Goal: Navigation & Orientation: Find specific page/section

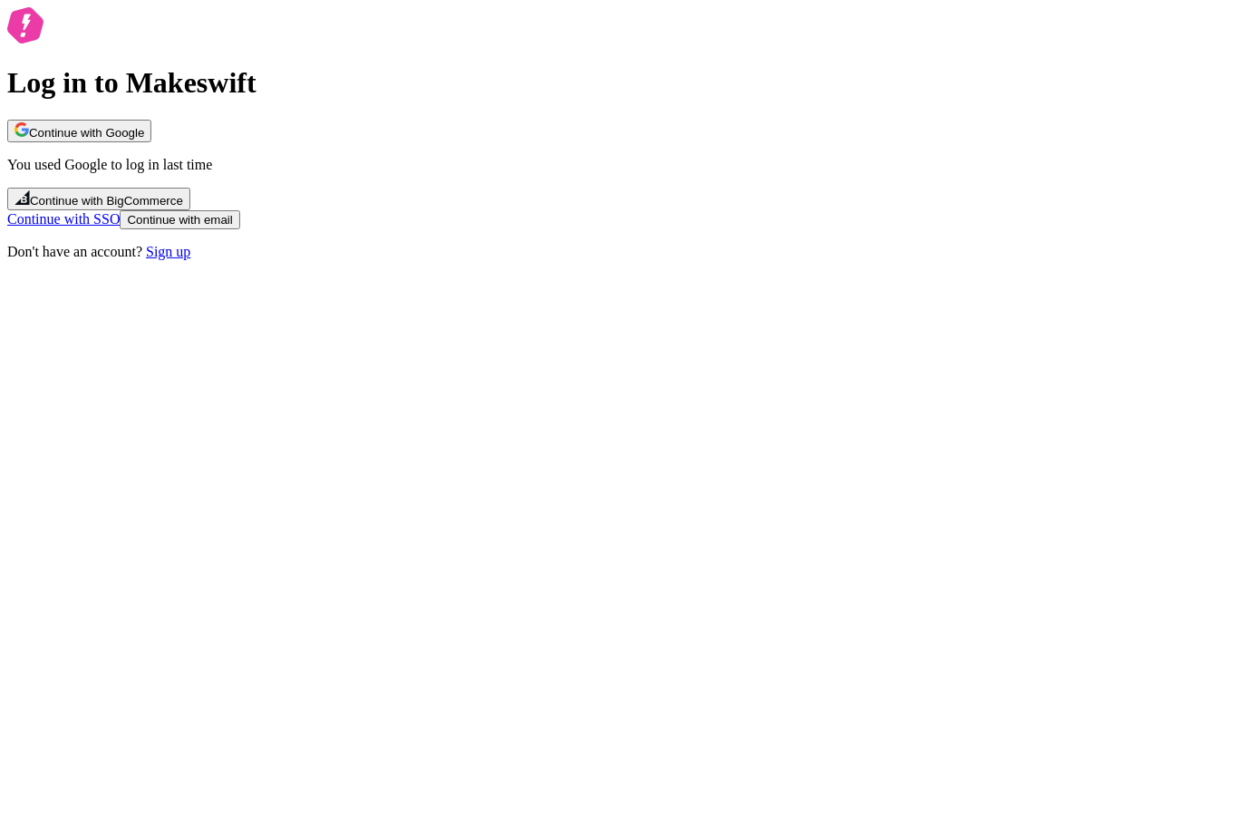
click at [144, 140] on span "Continue with Google" at bounding box center [86, 133] width 115 height 14
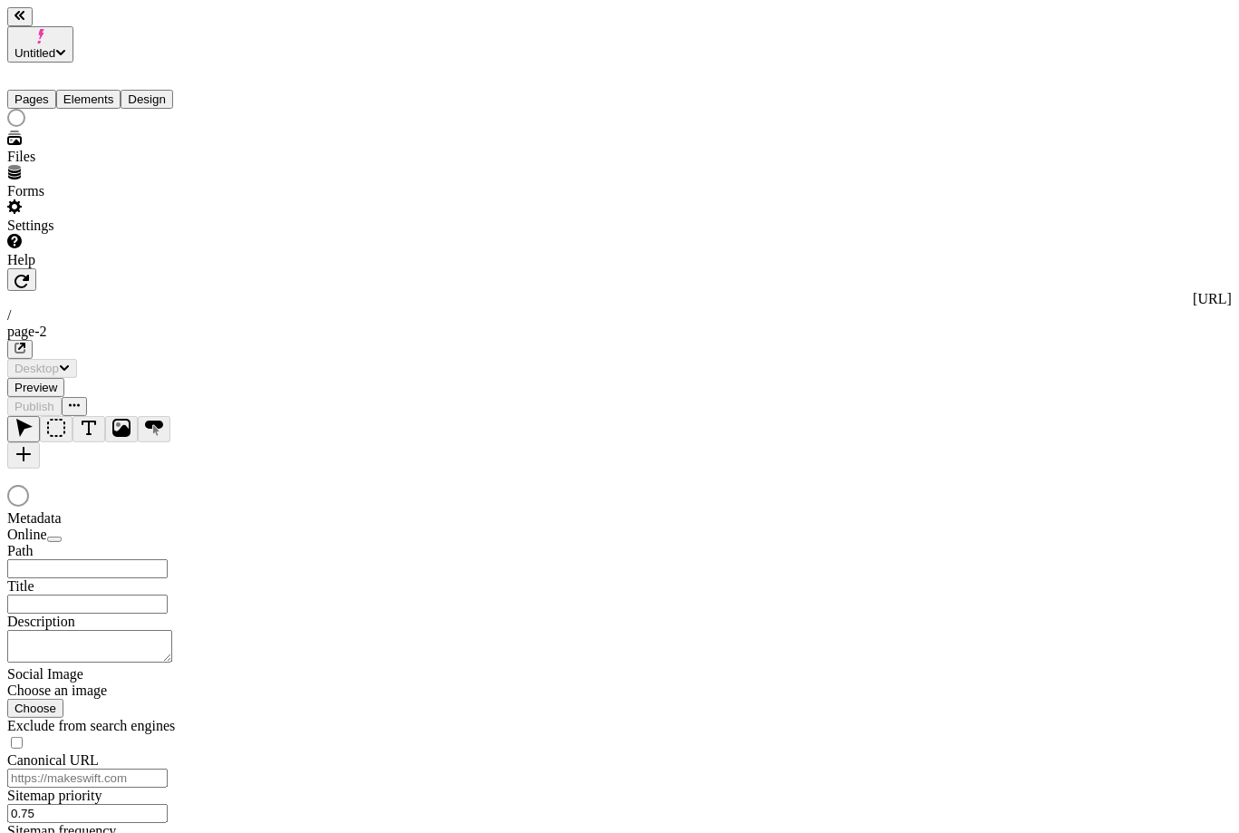
type input "/page-2"
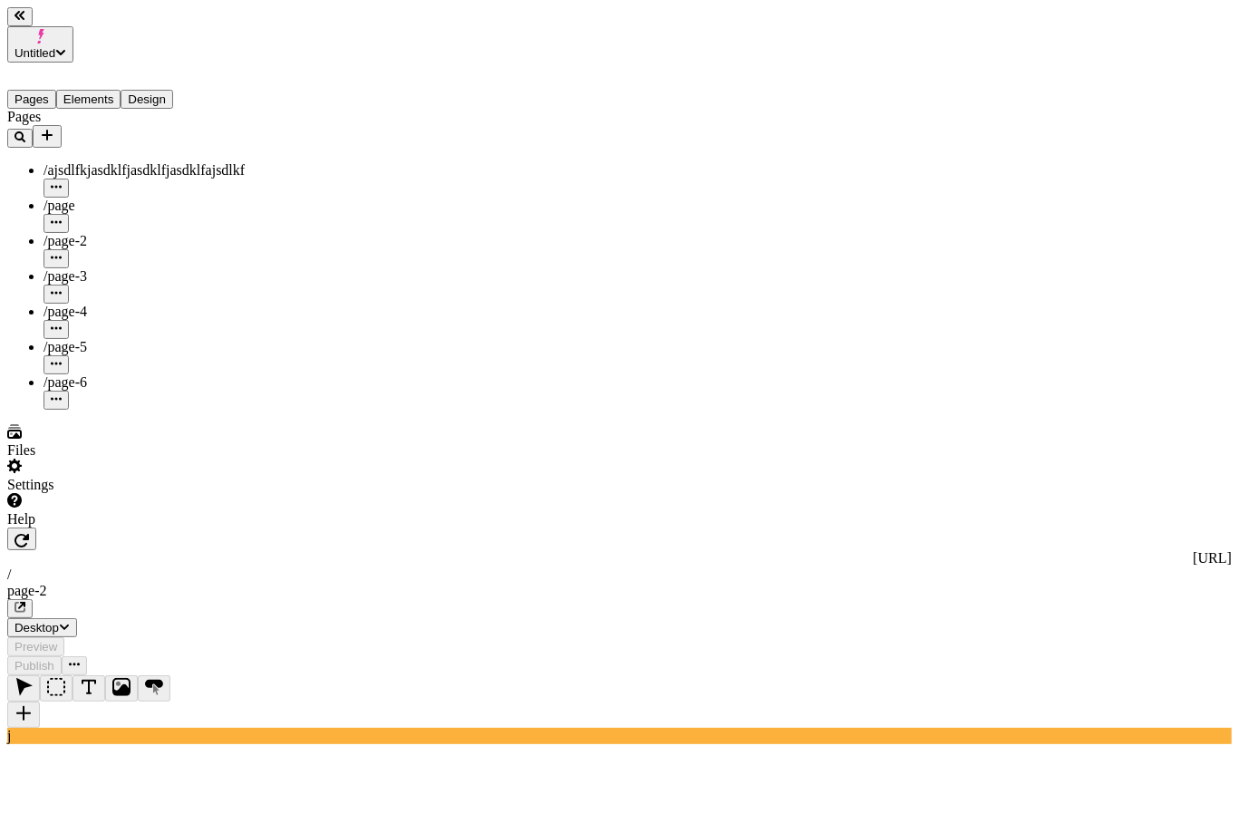
click at [95, 268] on div "/page-3" at bounding box center [134, 276] width 181 height 16
click at [98, 304] on div "/page-4" at bounding box center [134, 312] width 181 height 16
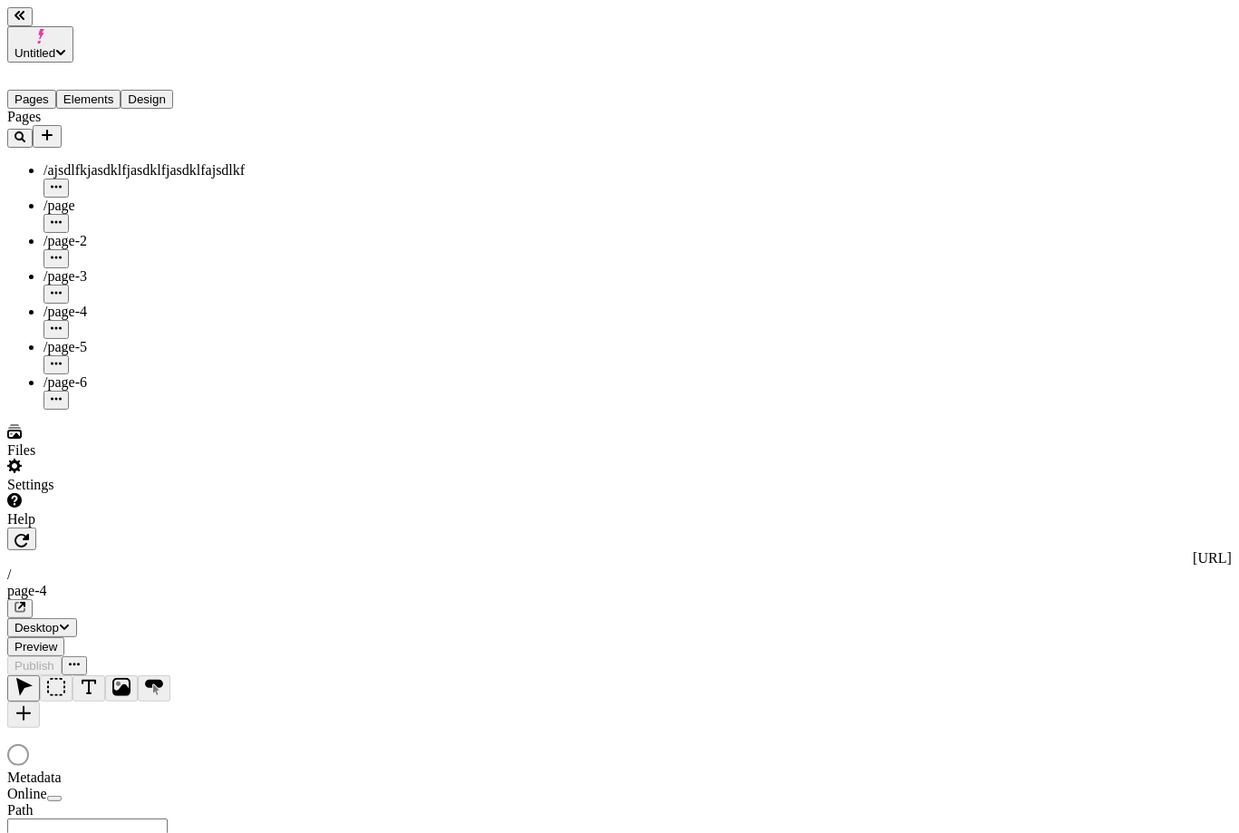
type input "/page-4"
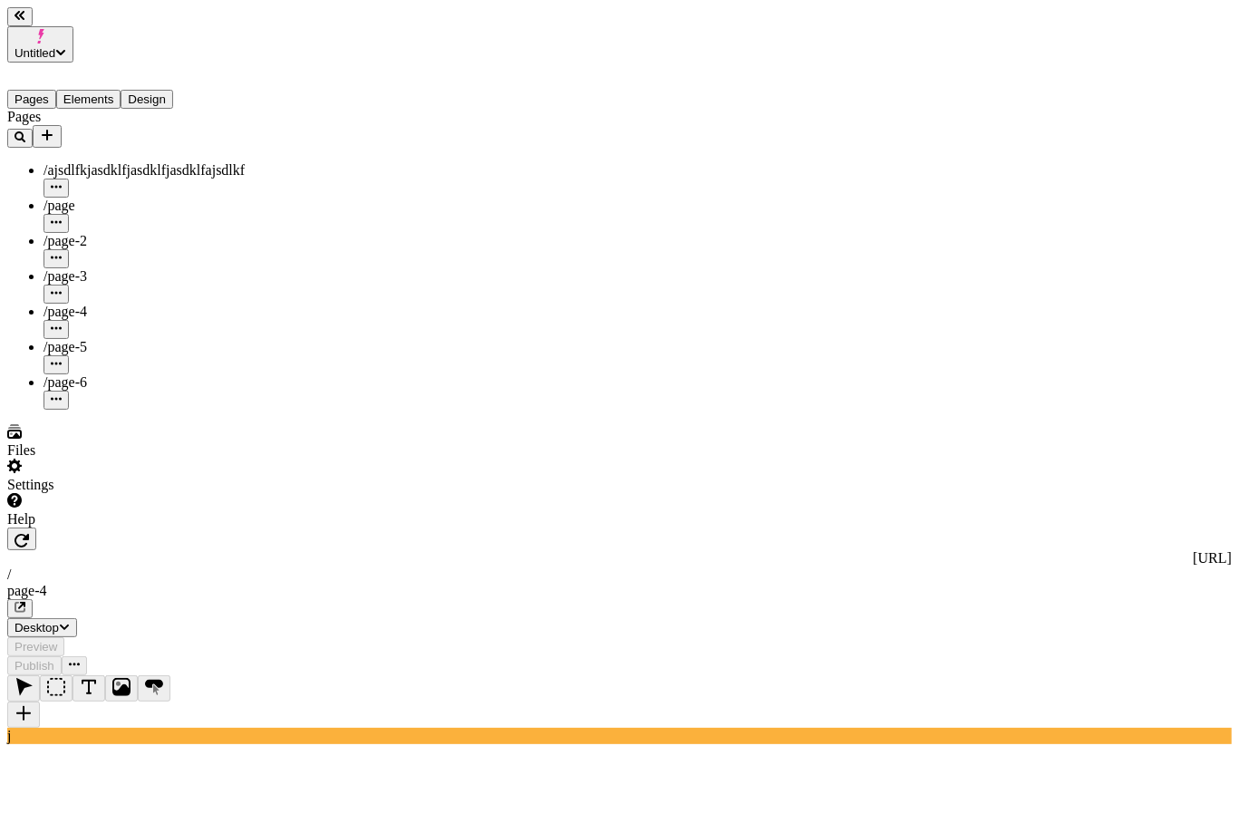
click at [73, 339] on span "/page-5" at bounding box center [66, 346] width 44 height 15
click at [84, 268] on div "/page-3" at bounding box center [134, 285] width 181 height 35
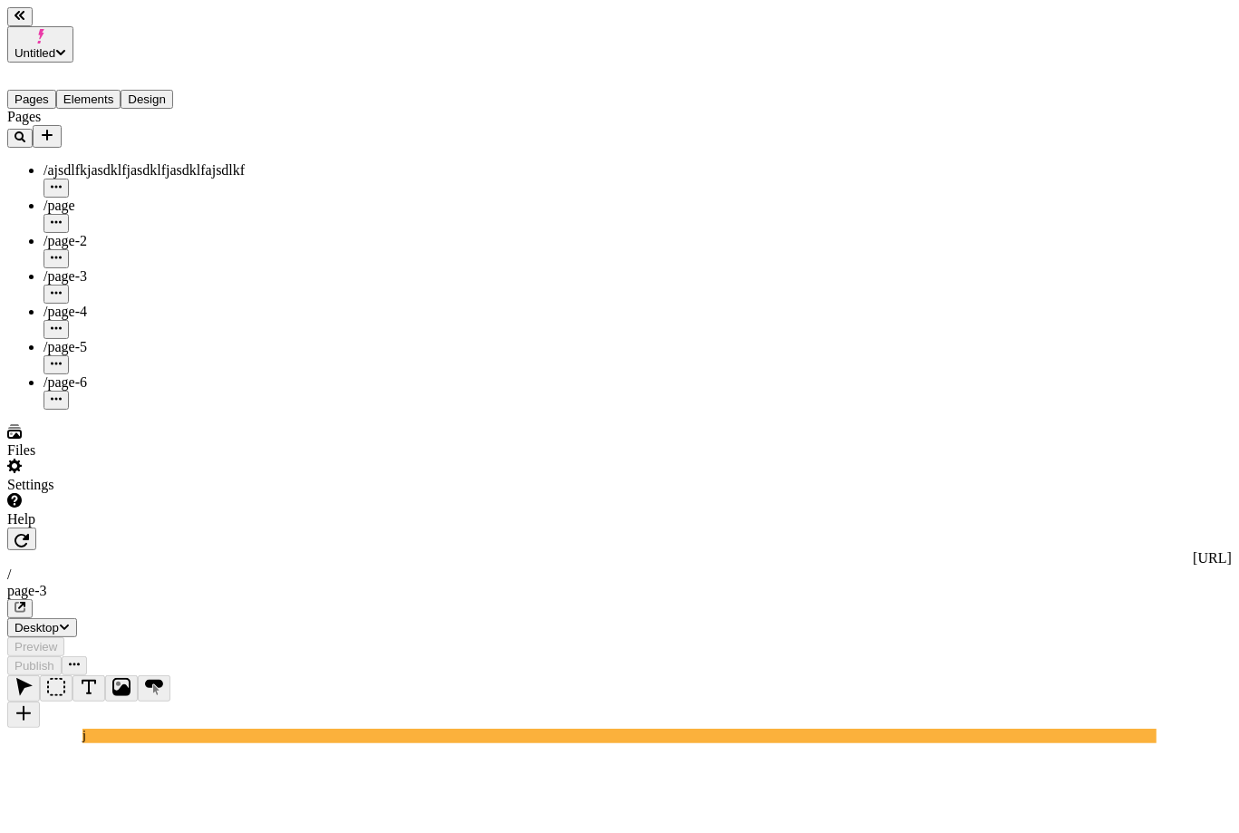
click at [78, 304] on span "/page-4" at bounding box center [66, 311] width 44 height 15
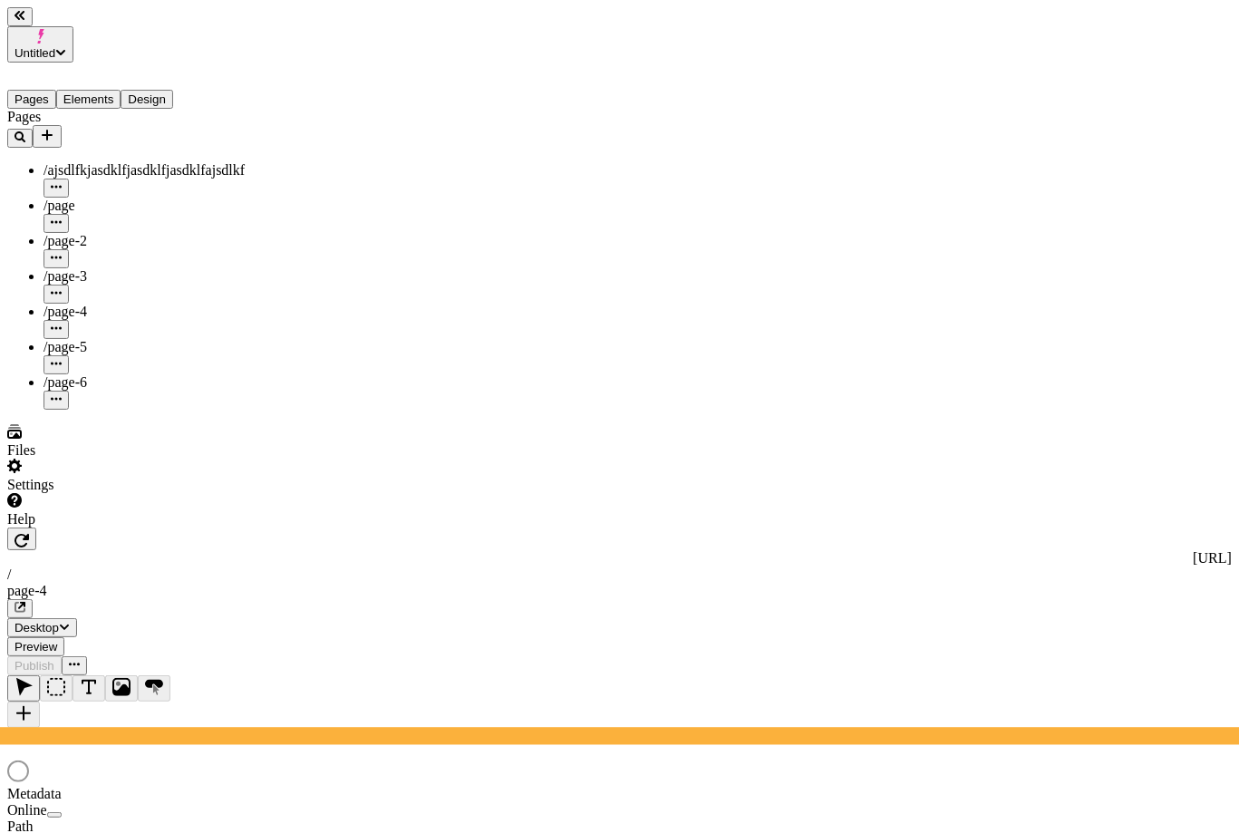
click at [72, 268] on span "/page-3" at bounding box center [66, 275] width 44 height 15
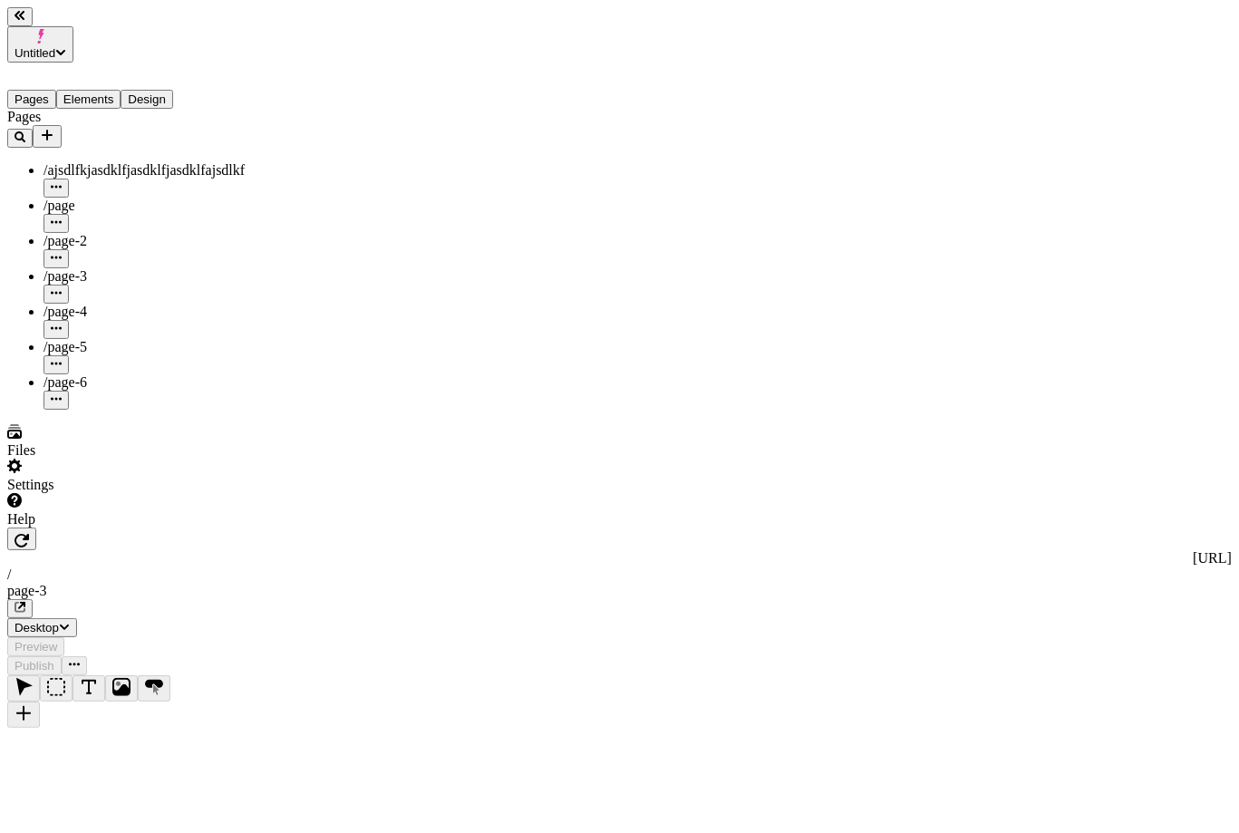
click at [74, 233] on div "/page-2" at bounding box center [134, 250] width 181 height 35
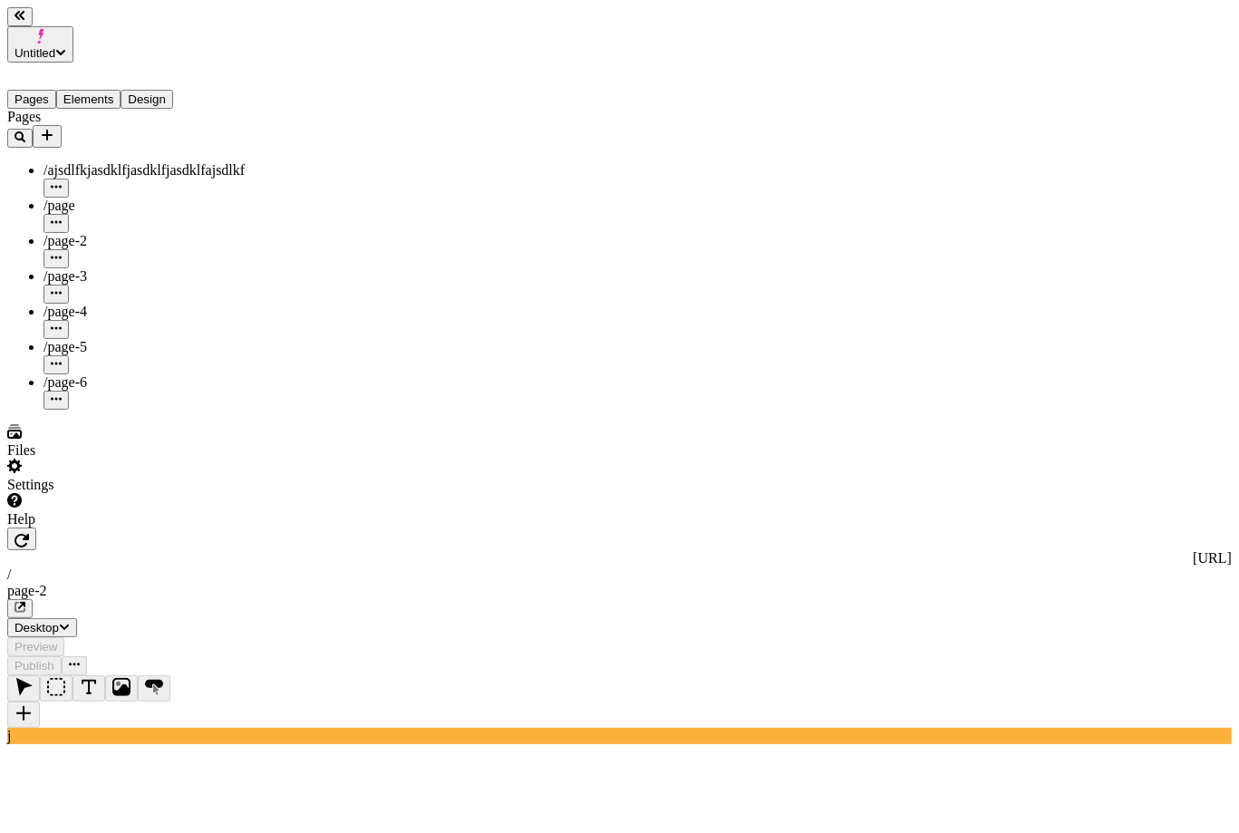
click at [80, 268] on span "/page-3" at bounding box center [66, 275] width 44 height 15
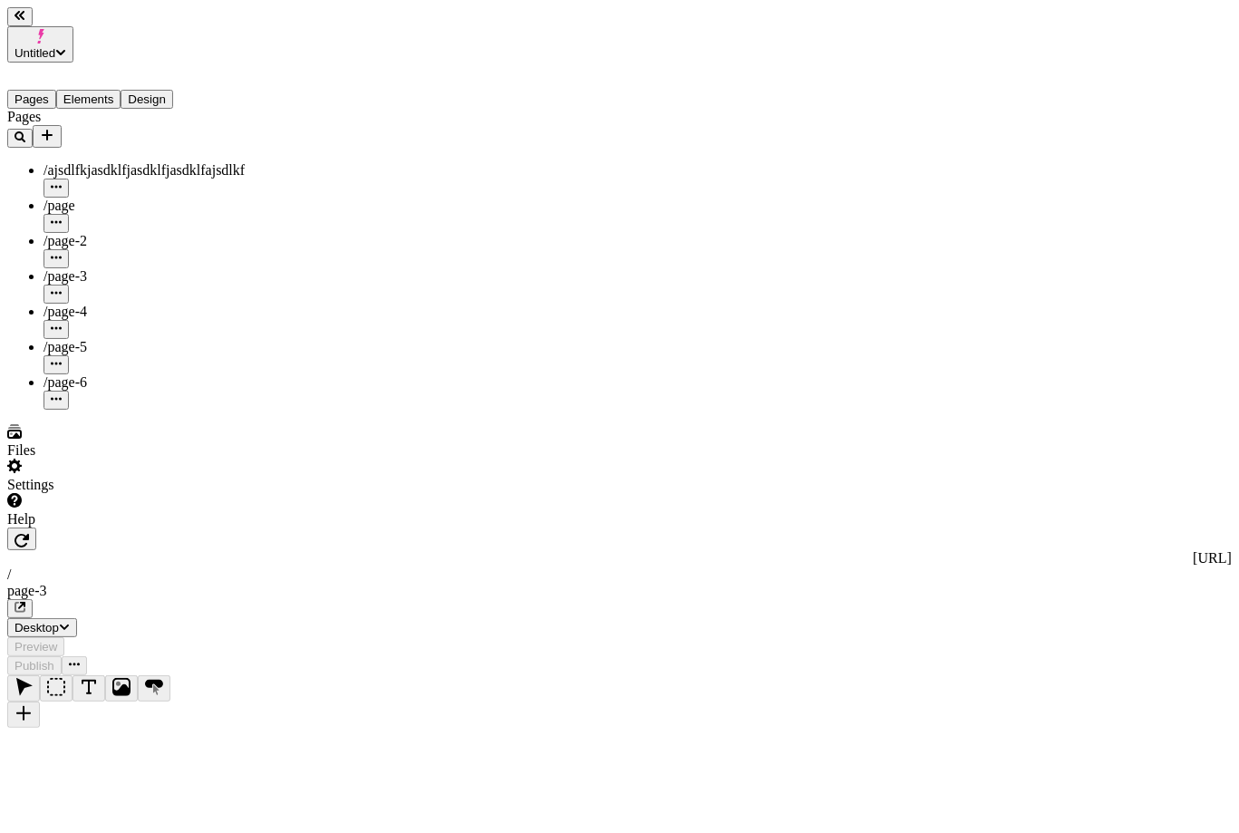
click at [78, 304] on span "/page-4" at bounding box center [66, 311] width 44 height 15
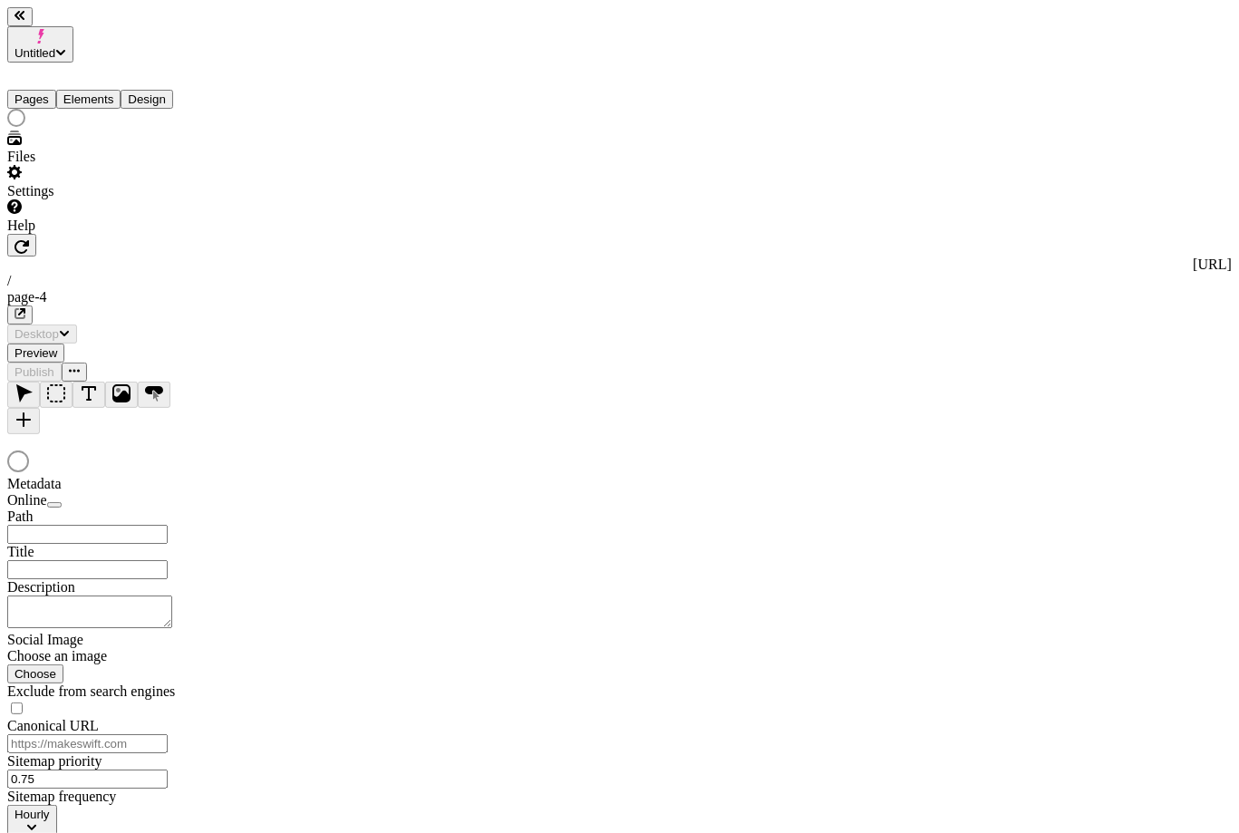
type input "/page-4"
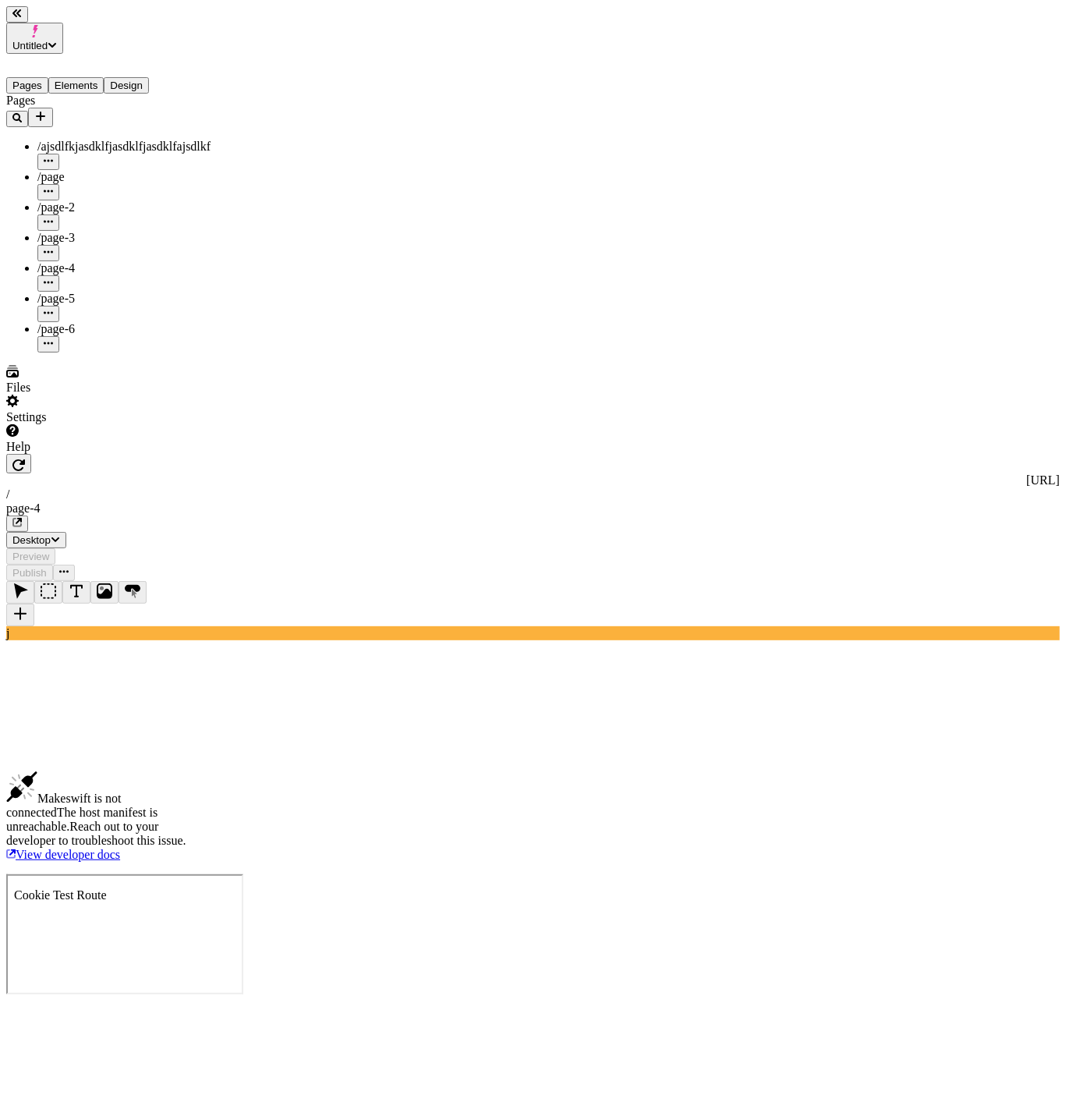
click at [194, 716] on div "Makeswift is not connected The host manifest is unreachable. Reach out to your …" at bounding box center [100, 816] width 188 height 90
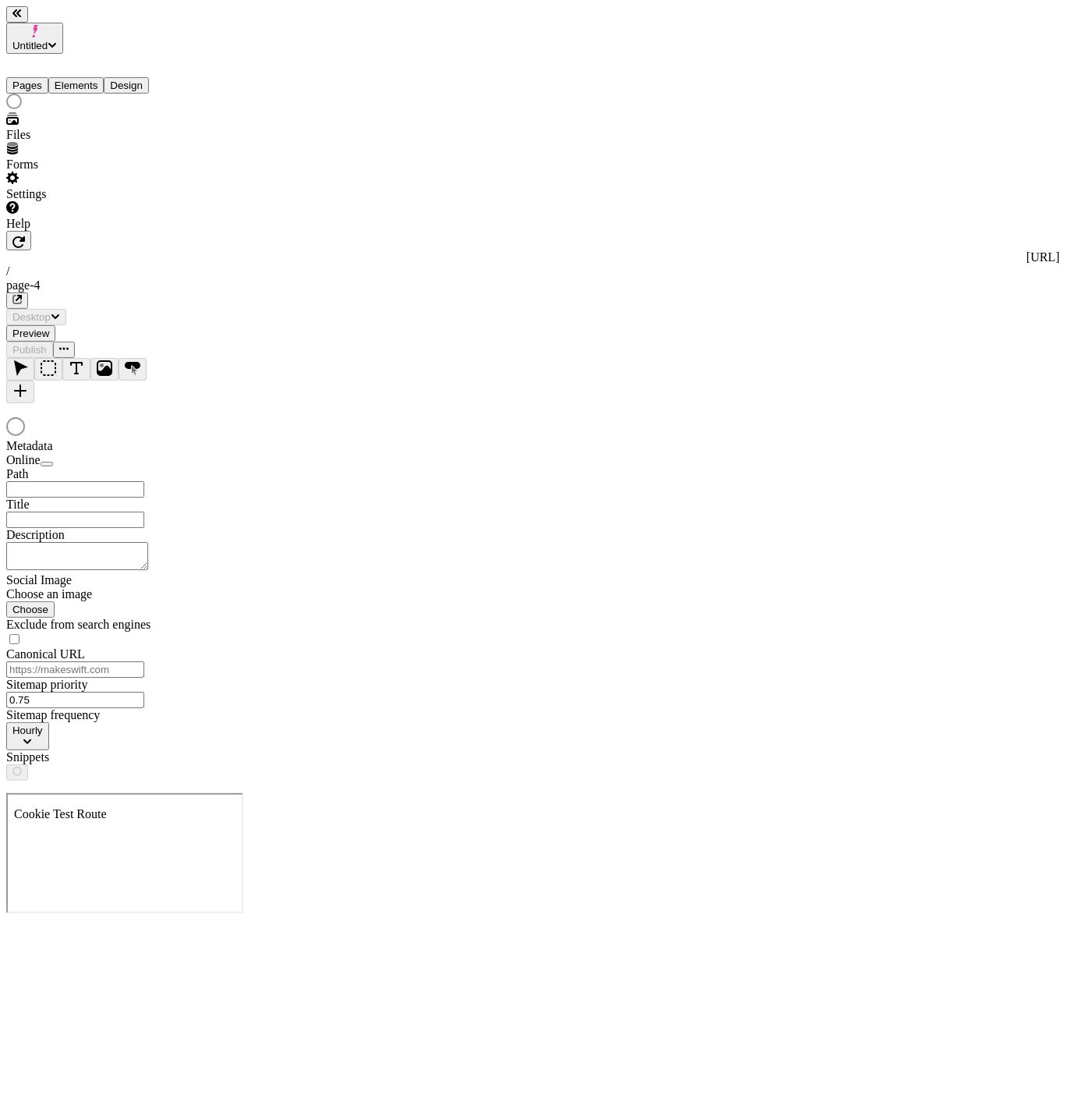
type input "/page-4"
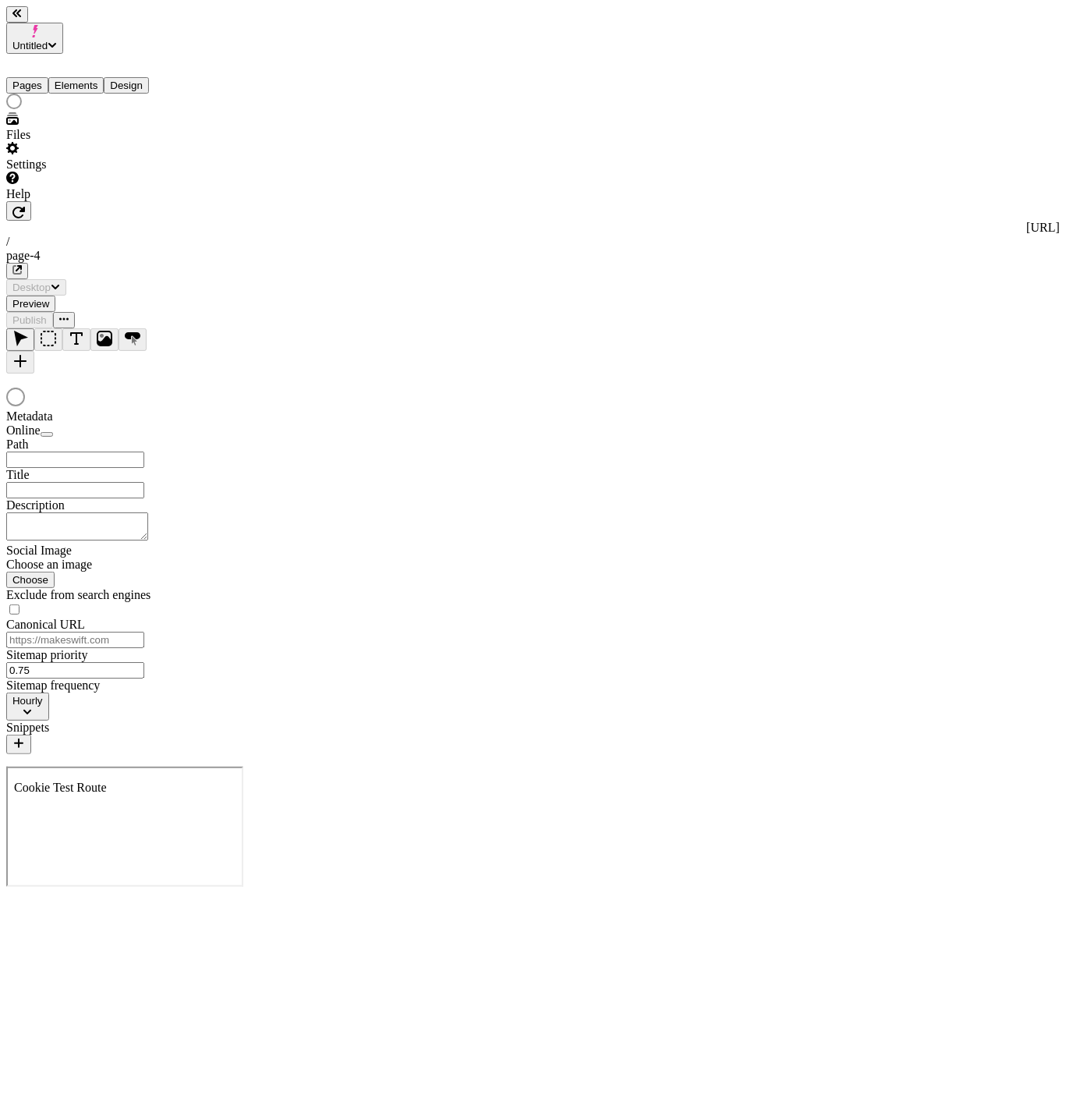
type input "/page-4"
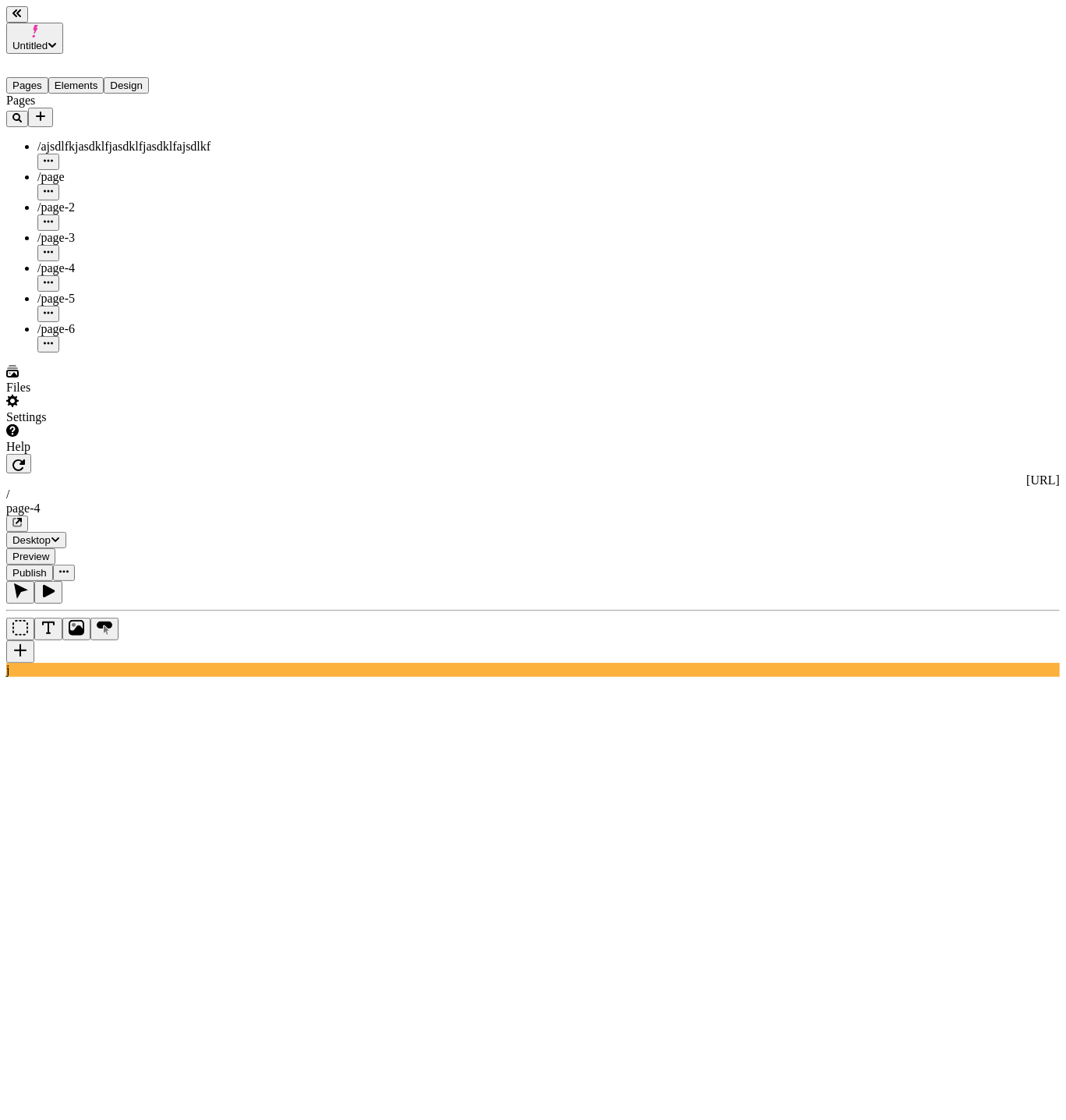
click at [85, 292] on div "/page-5" at bounding box center [115, 298] width 156 height 14
click at [102, 269] on ul "/ajsdlfkjasdklfjasdklfjasdklfajsdlkf /page /page-2 /page-3 /page-4 /page-5 /pag…" at bounding box center [100, 246] width 188 height 213
click at [113, 322] on div "/page-6" at bounding box center [115, 329] width 156 height 14
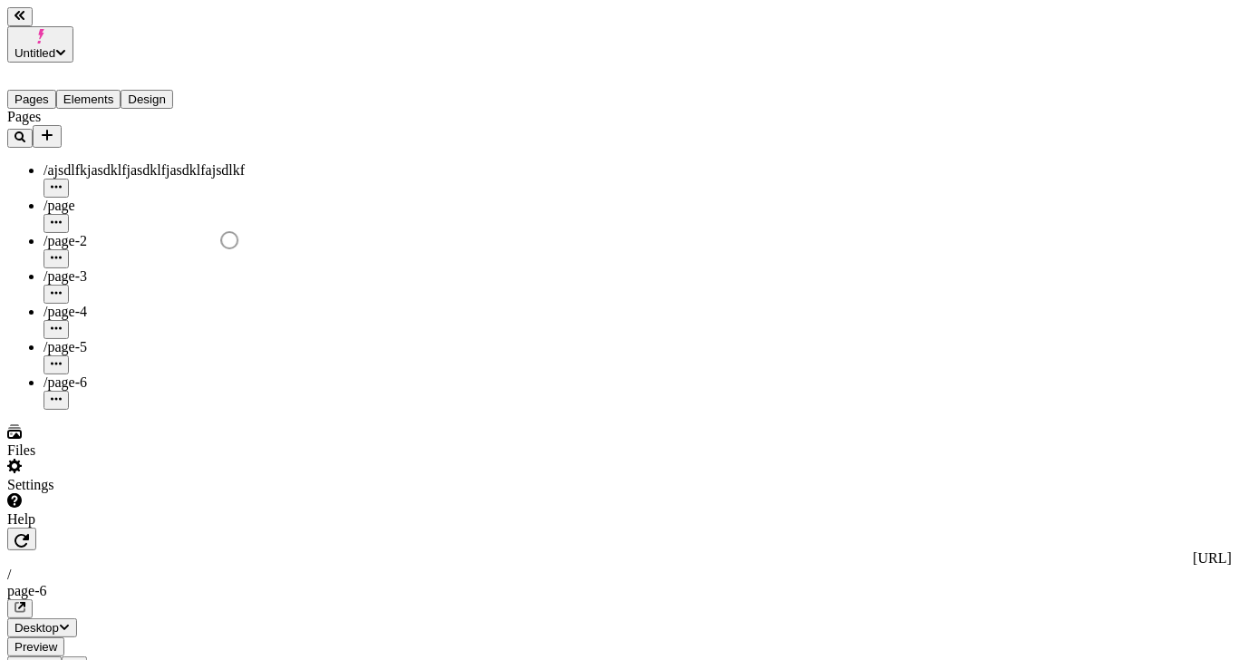
click at [93, 339] on div "/page-5" at bounding box center [134, 347] width 181 height 16
click at [121, 374] on div "/page-6" at bounding box center [134, 382] width 181 height 16
click at [121, 339] on div "/page-5" at bounding box center [134, 347] width 181 height 16
